Goal: Transaction & Acquisition: Purchase product/service

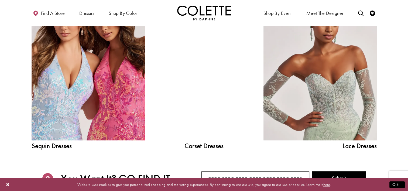
scroll to position [592, 0]
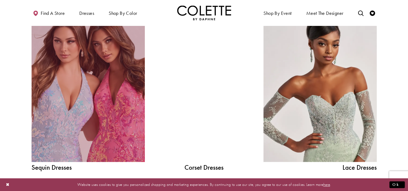
click at [119, 77] on link "Sequin Dresses Related Link" at bounding box center [88, 90] width 113 height 143
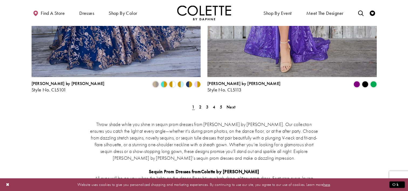
scroll to position [989, 0]
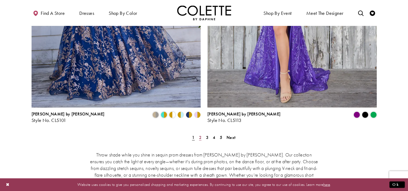
click at [199, 134] on span "2" at bounding box center [200, 137] width 2 height 6
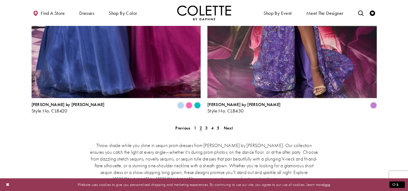
scroll to position [1056, 0]
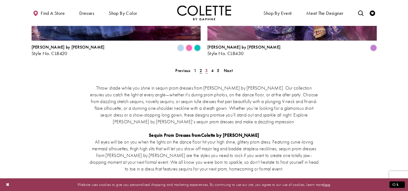
click at [205, 68] on span "3" at bounding box center [206, 71] width 2 height 6
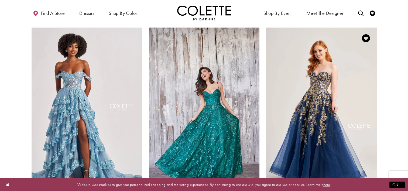
scroll to position [623, 0]
